Goal: Task Accomplishment & Management: Complete application form

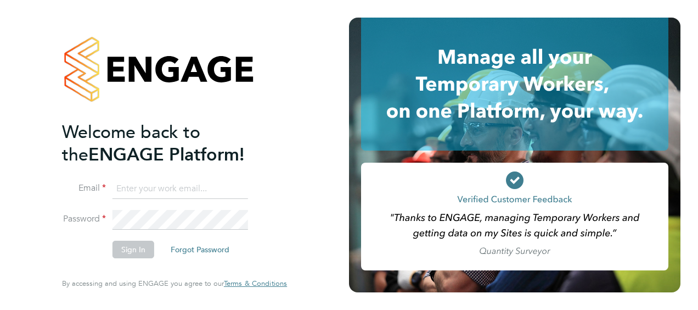
type input "[PERSON_NAME][EMAIL_ADDRESS][PERSON_NAME][DOMAIN_NAME]"
click at [147, 247] on button "Sign In" at bounding box center [134, 249] width 42 height 18
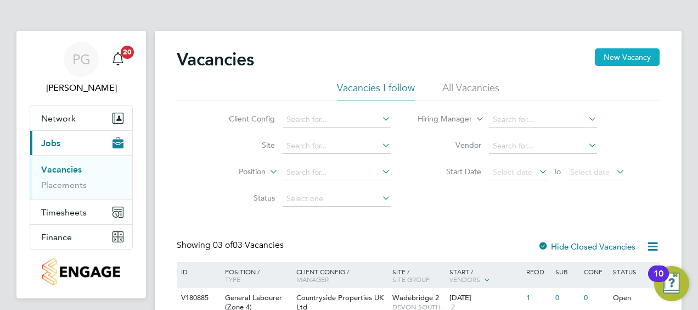
click at [616, 58] on button "New Vacancy" at bounding box center [627, 57] width 65 height 18
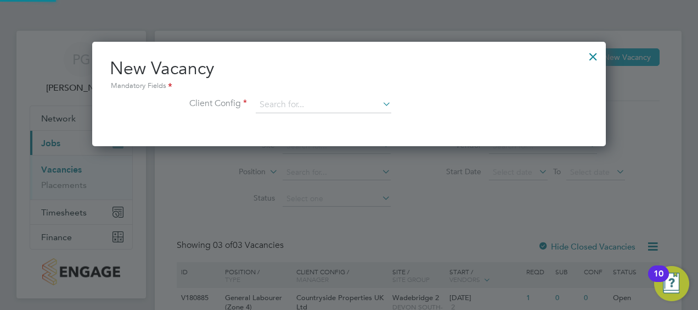
scroll to position [104, 514]
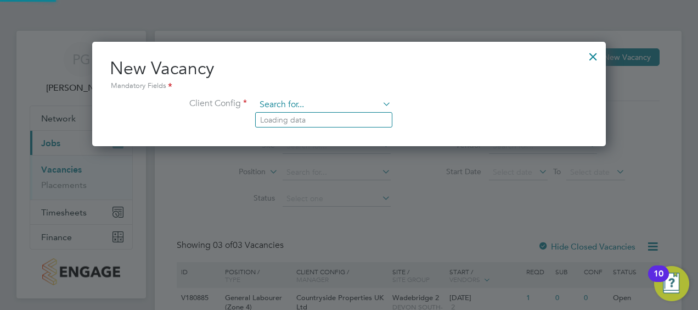
click at [329, 109] on input at bounding box center [324, 105] width 136 height 16
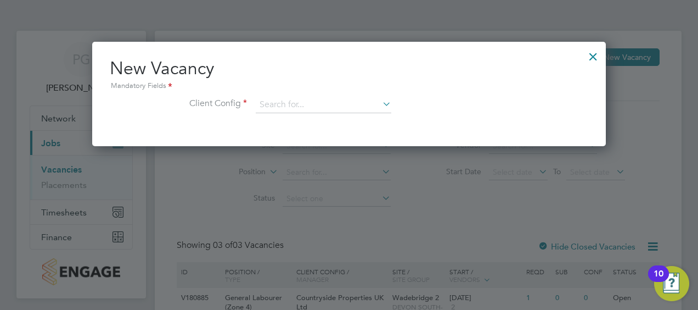
click at [327, 234] on li "Countryside Properties UK Ltd" at bounding box center [396, 239] width 281 height 15
type input "Countryside Properties UK Ltd"
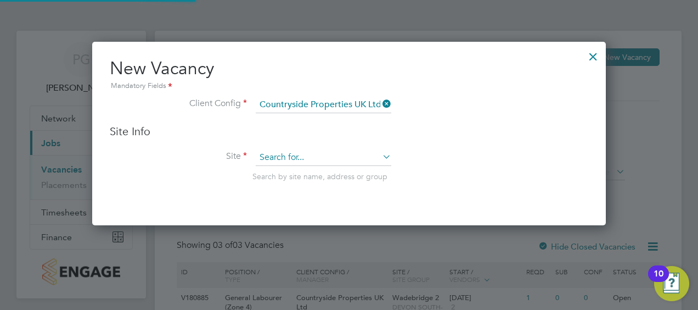
click at [286, 156] on input at bounding box center [324, 157] width 136 height 16
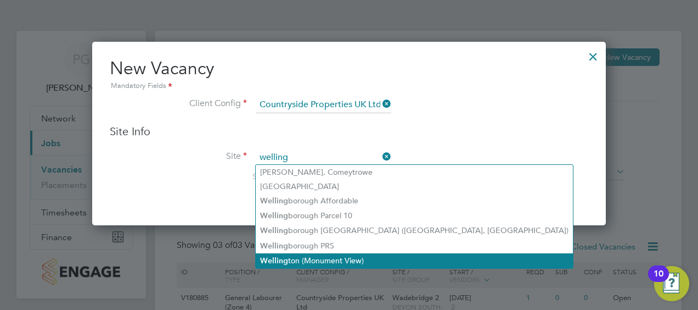
click at [304, 261] on li "Welling ton (Monument View)" at bounding box center [414, 260] width 317 height 15
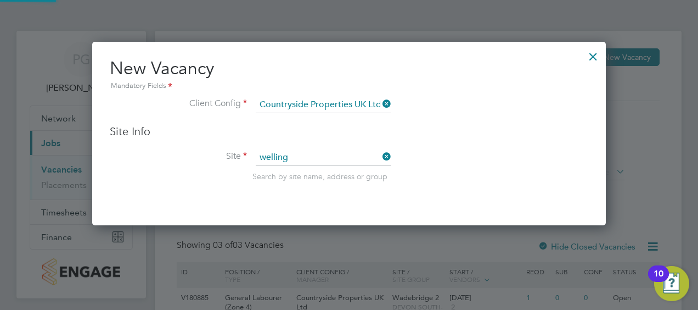
type input "[GEOGRAPHIC_DATA] (Monument View)"
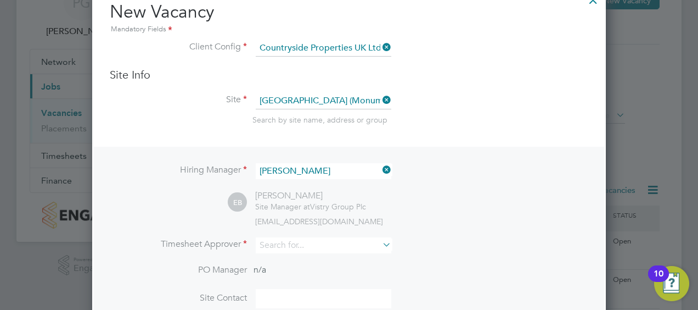
scroll to position [110, 0]
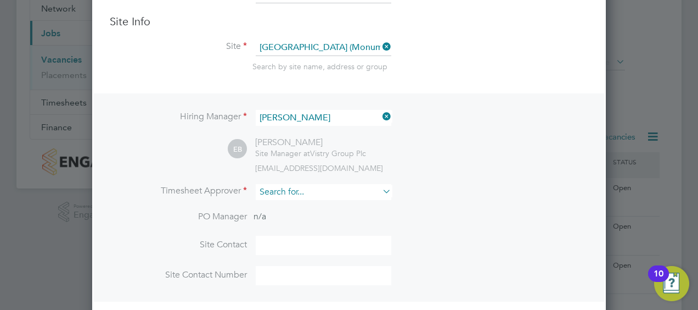
click at [278, 194] on input at bounding box center [324, 192] width 136 height 16
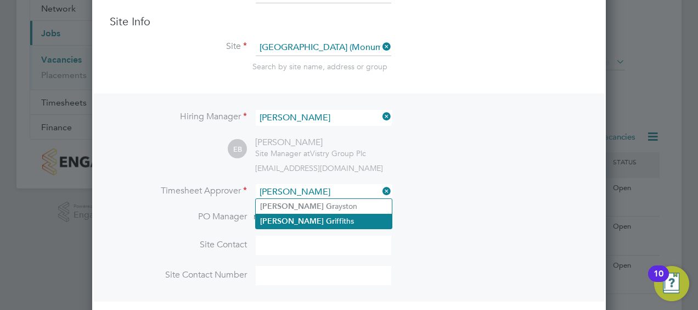
click at [326, 218] on b "Gr" at bounding box center [330, 220] width 9 height 9
type input "[PERSON_NAME]"
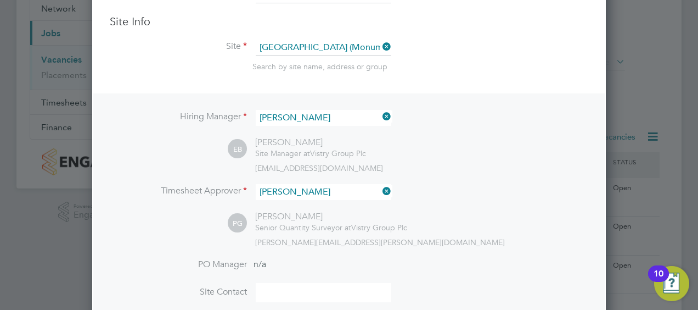
scroll to position [501, 514]
click at [454, 202] on li "Timesheet Approver [PERSON_NAME]" at bounding box center [349, 197] width 479 height 27
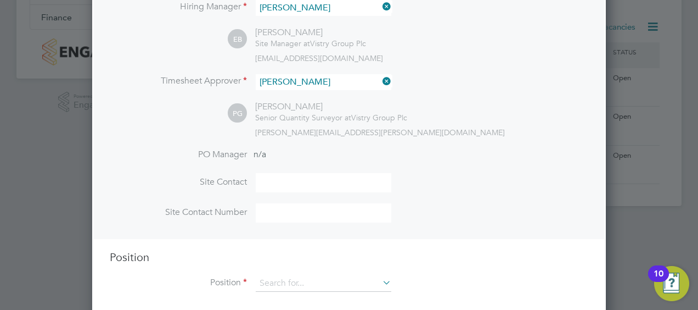
scroll to position [233, 0]
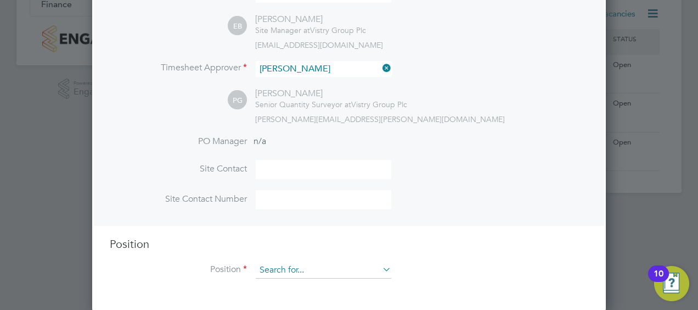
click at [294, 270] on input at bounding box center [324, 270] width 136 height 16
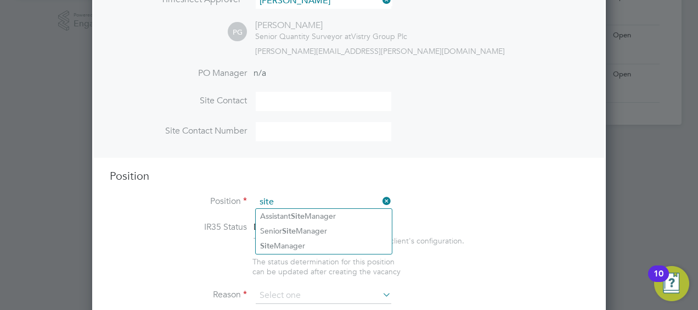
scroll to position [343, 0]
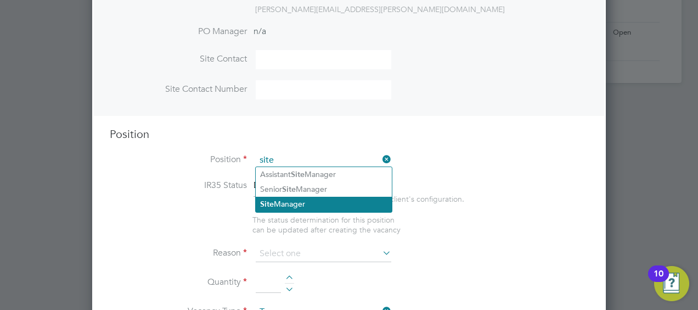
click at [303, 202] on li "Site Manager" at bounding box center [324, 204] width 136 height 15
type input "Site Manager"
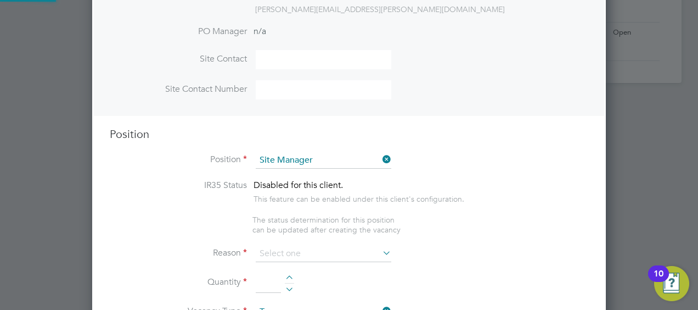
type textarea "• Loremip dolo sitam con adipisc eli se doeiusmodt inci utl etdolore magnaaliqu…"
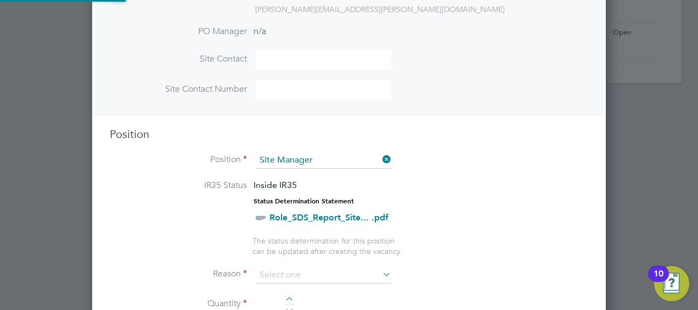
scroll to position [1590, 514]
click at [202, 215] on li "IR35 Status Inside IR35 Status Determination Statement Role_SDS_Report_Site... …" at bounding box center [349, 207] width 479 height 56
click at [270, 267] on input at bounding box center [324, 275] width 136 height 16
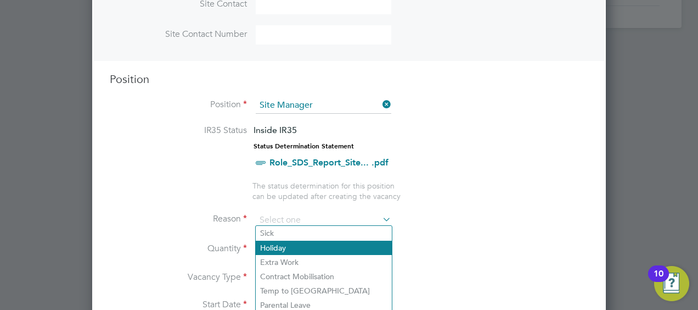
click at [279, 249] on li "Holiday" at bounding box center [324, 247] width 136 height 14
type input "Holiday"
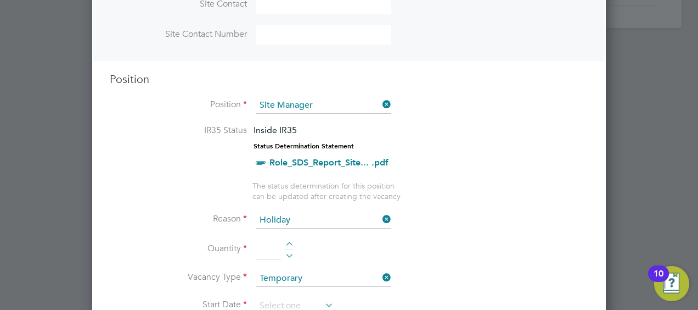
click at [276, 249] on input at bounding box center [268, 249] width 25 height 20
type input "1"
click at [501, 235] on li "Reason Holiday" at bounding box center [349, 225] width 479 height 27
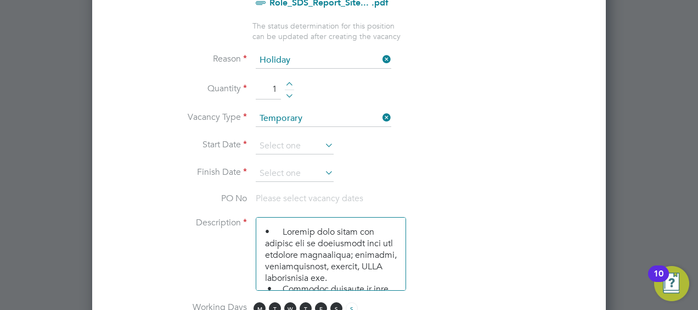
scroll to position [562, 0]
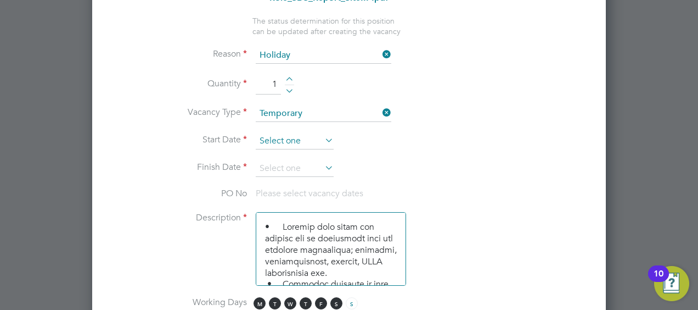
click at [293, 138] on input at bounding box center [295, 141] width 78 height 16
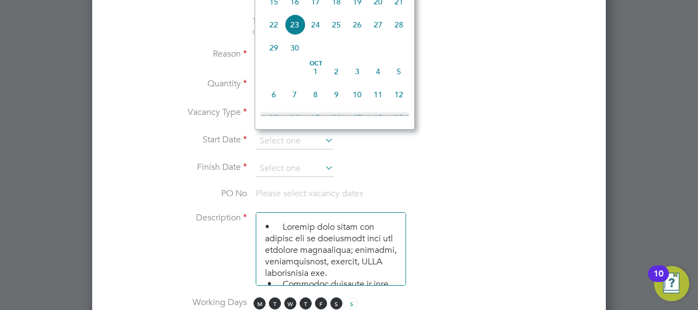
click at [321, 33] on span "24" at bounding box center [315, 24] width 21 height 21
type input "[DATE]"
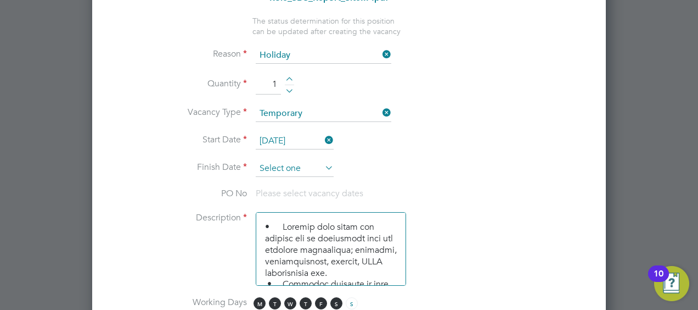
click at [288, 165] on input at bounding box center [295, 168] width 78 height 16
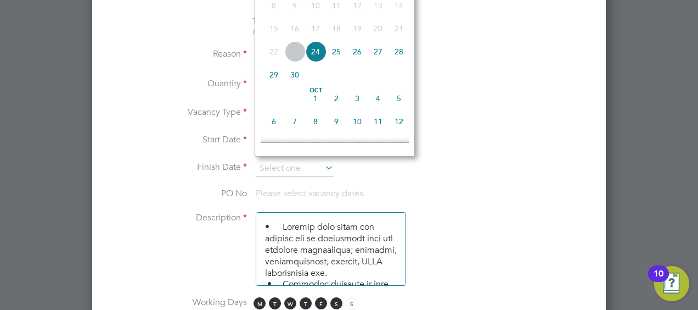
click at [313, 58] on span "24" at bounding box center [315, 51] width 21 height 21
type input "[DATE]"
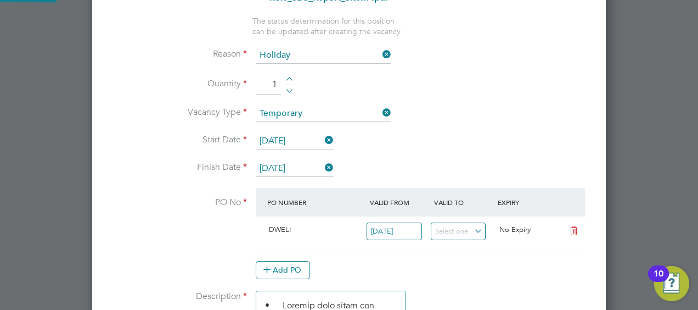
scroll to position [19, 103]
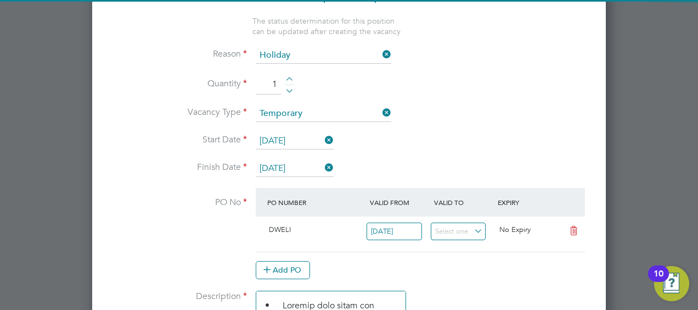
click at [454, 120] on li "Vacancy Type Temporary" at bounding box center [349, 118] width 479 height 27
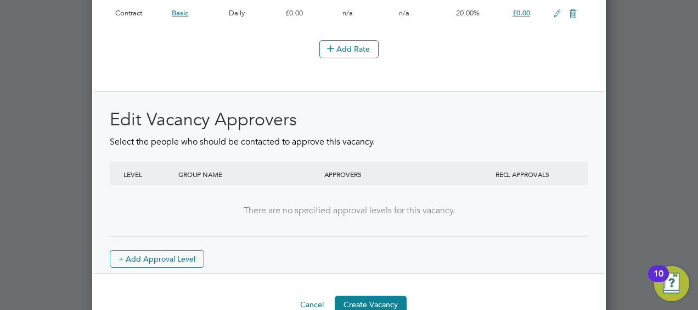
scroll to position [1399, 0]
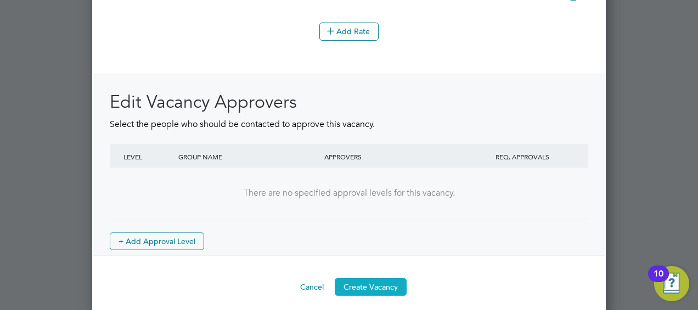
click at [371, 278] on button "Create Vacancy" at bounding box center [371, 287] width 72 height 18
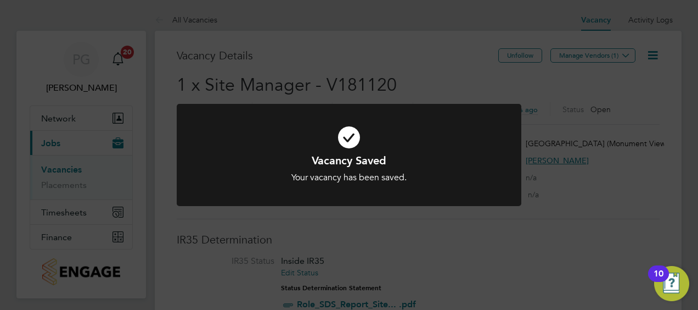
click at [446, 228] on div "Vacancy Saved Your vacancy has been saved. Cancel Okay" at bounding box center [349, 155] width 698 height 310
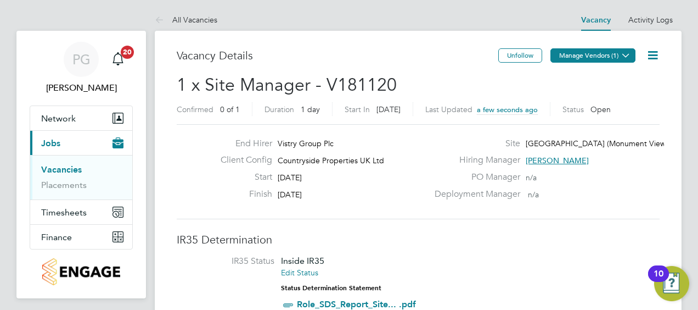
click at [568, 57] on button "Manage Vendors (1)" at bounding box center [593, 55] width 85 height 14
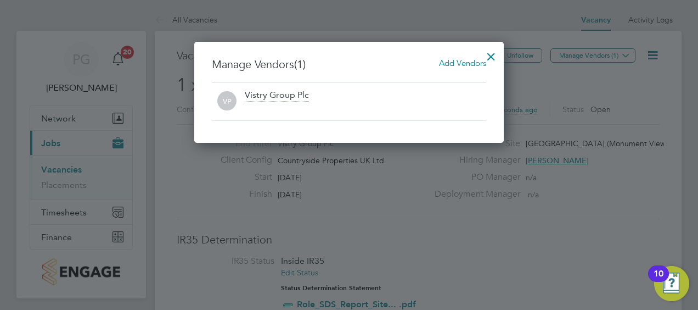
click at [448, 64] on span "Add Vendors" at bounding box center [462, 63] width 47 height 10
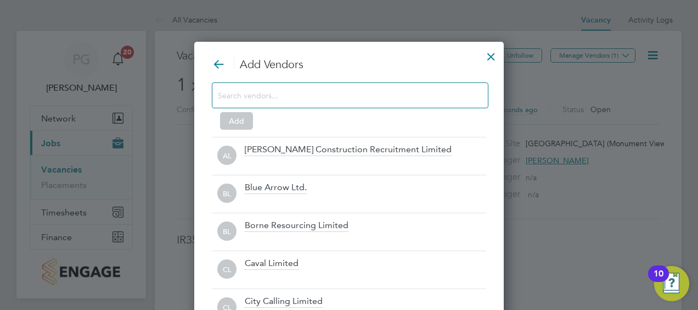
click at [408, 97] on input at bounding box center [341, 95] width 247 height 14
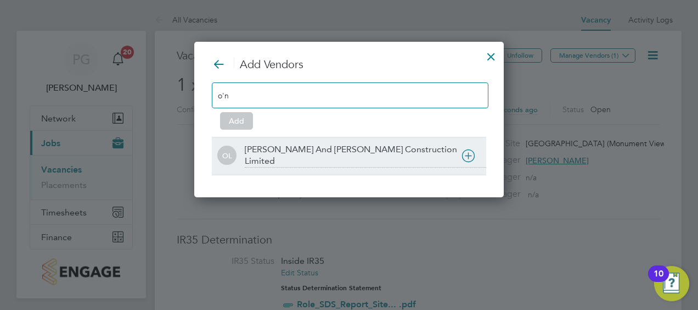
type input "o'n"
click at [353, 142] on div "[PERSON_NAME] And [PERSON_NAME] Construction Limited" at bounding box center [349, 156] width 274 height 38
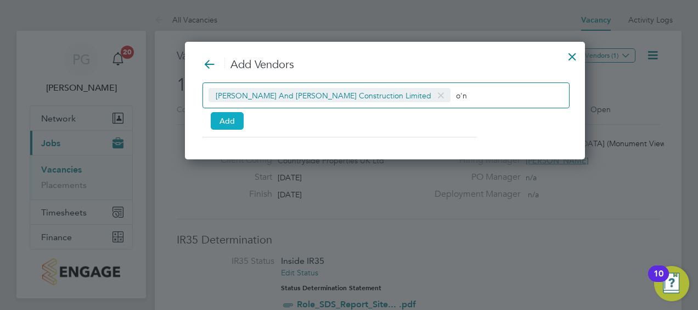
click at [234, 125] on button "Add" at bounding box center [227, 121] width 33 height 18
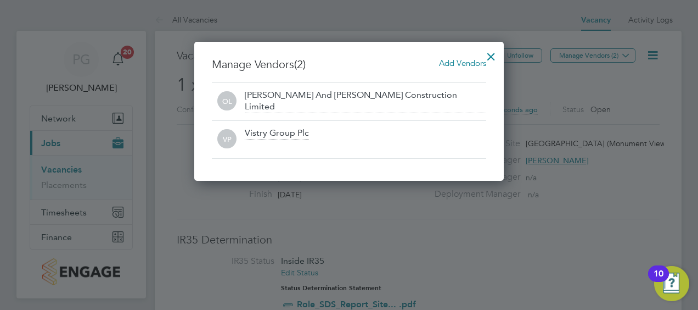
click at [495, 58] on div at bounding box center [491, 54] width 20 height 20
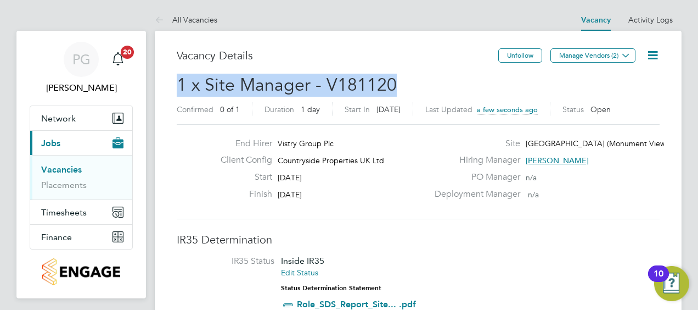
drag, startPoint x: 410, startPoint y: 82, endPoint x: 172, endPoint y: 82, distance: 238.2
copy span "1 x Site Manager - V181120"
